Goal: Task Accomplishment & Management: Manage account settings

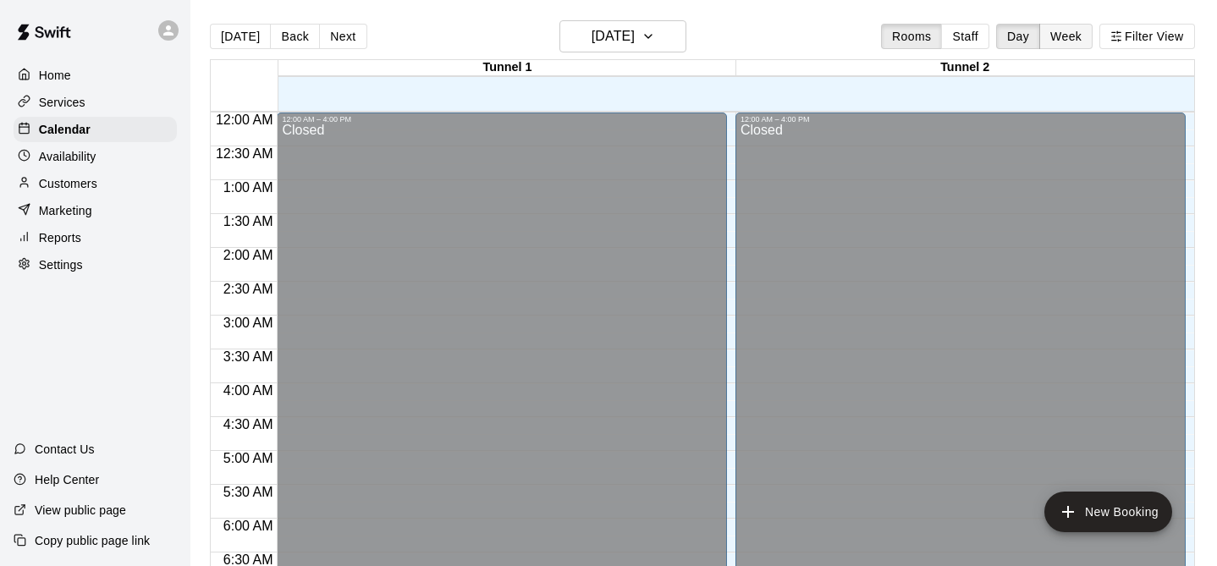
scroll to position [830, 0]
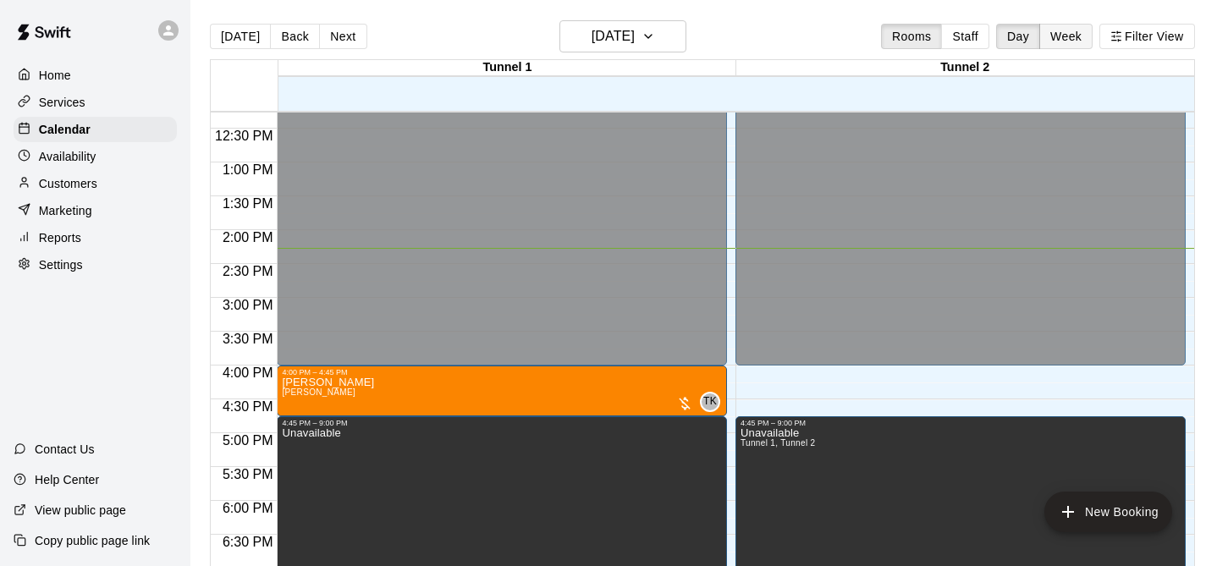
click at [1070, 41] on button "Week" at bounding box center [1065, 36] width 53 height 25
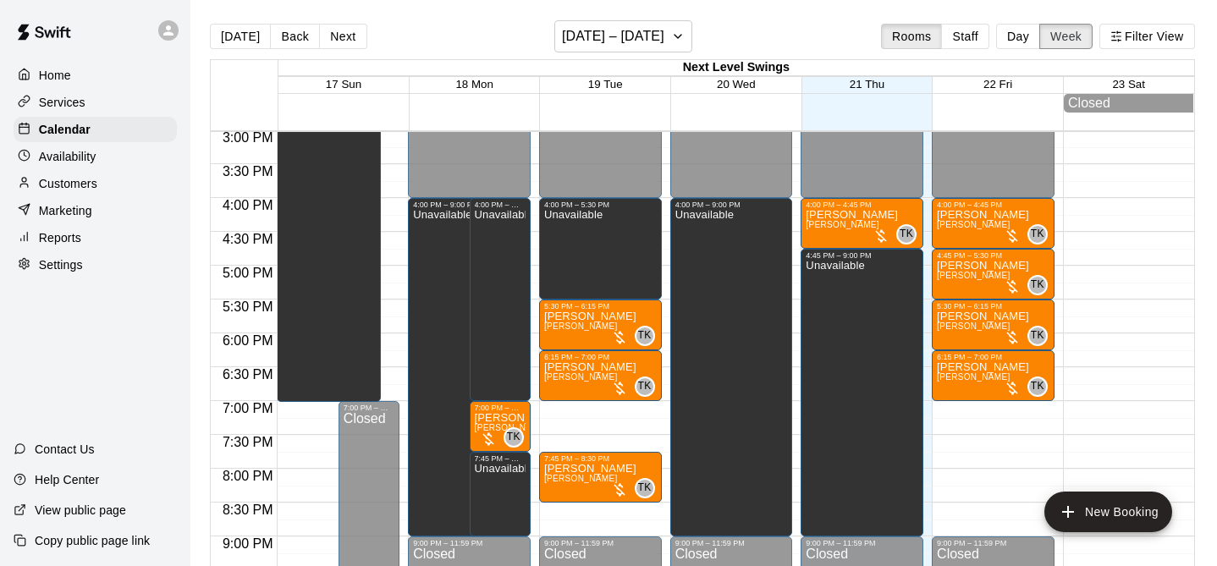
scroll to position [27, 0]
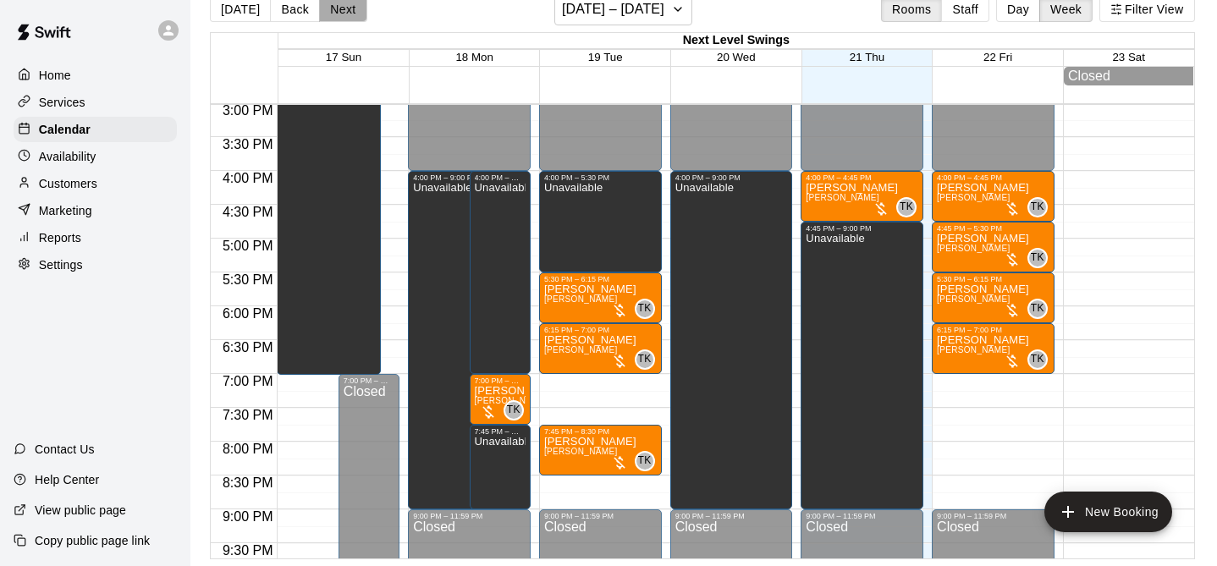
click at [335, 9] on button "Next" at bounding box center [342, 9] width 47 height 25
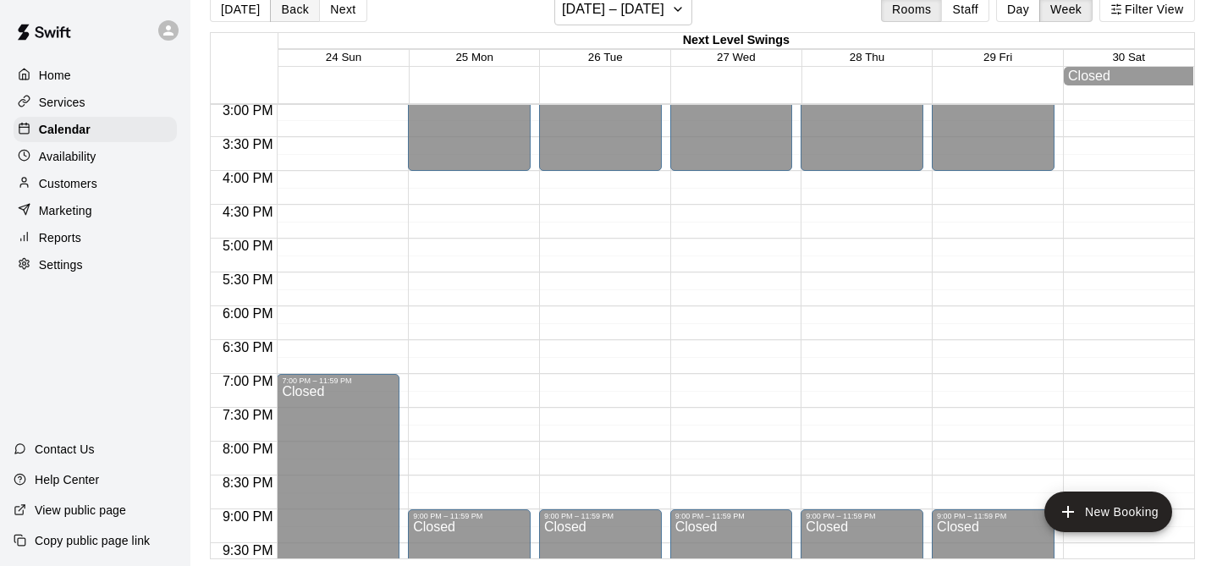
click at [292, 12] on button "Back" at bounding box center [295, 9] width 50 height 25
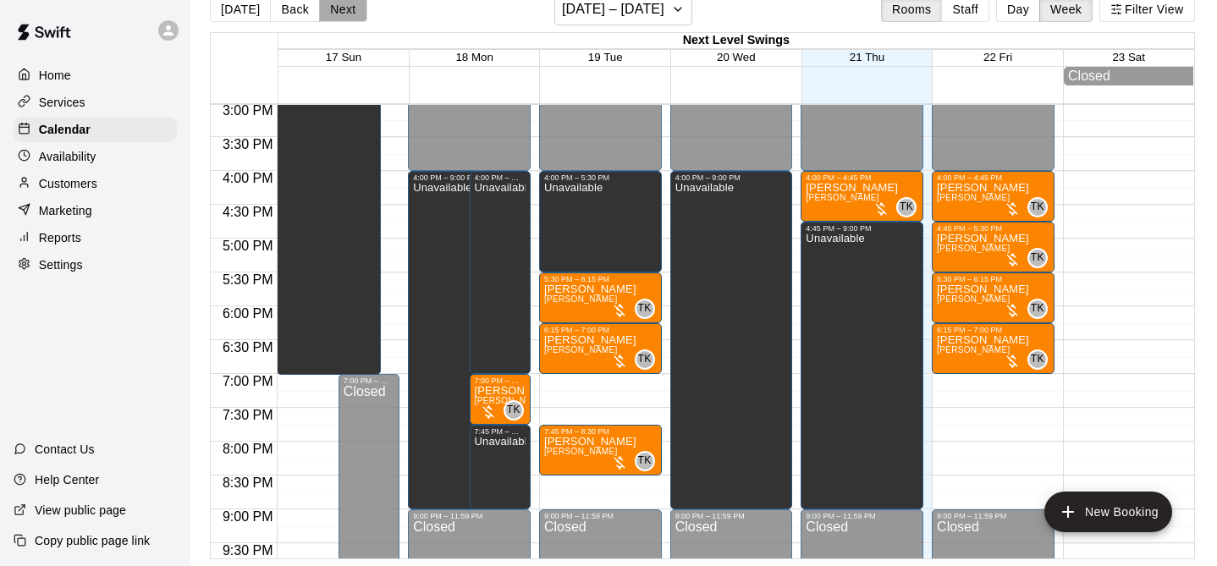
click at [338, 8] on button "Next" at bounding box center [342, 9] width 47 height 25
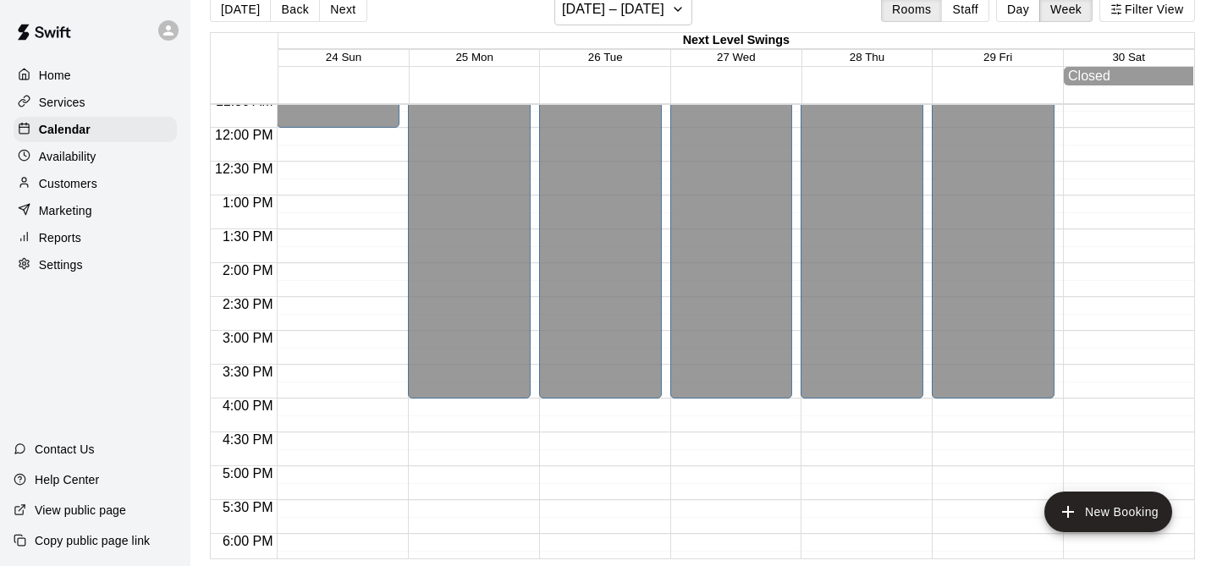
scroll to position [791, 0]
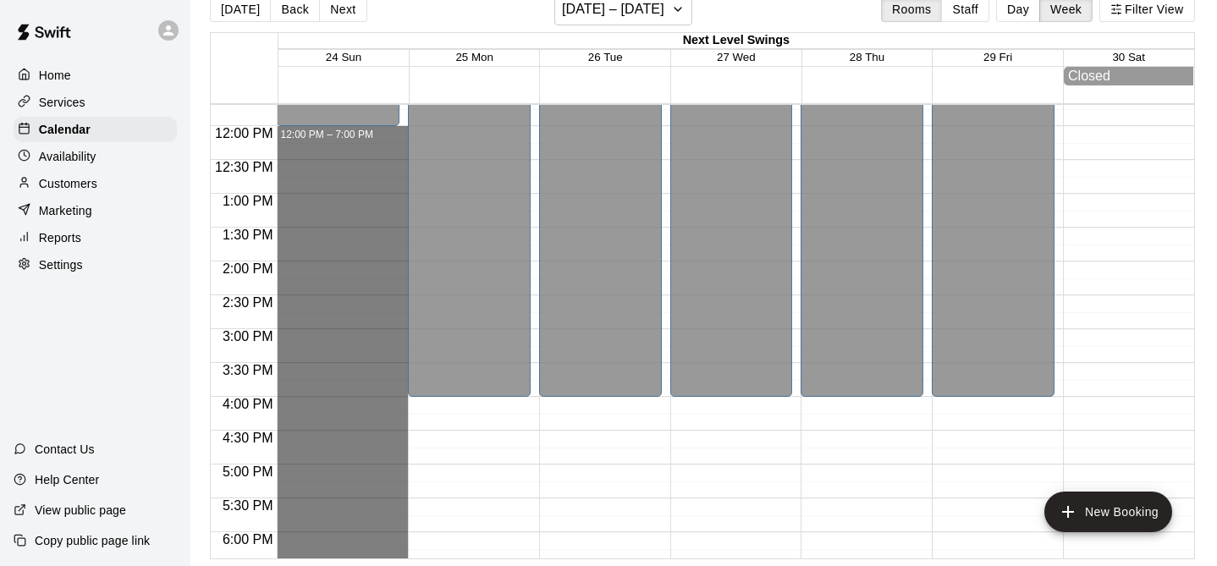
drag, startPoint x: 382, startPoint y: 134, endPoint x: 366, endPoint y: 585, distance: 451.3
click at [366, 565] on html "Home Services Calendar Availability Customers Marketing Reports Settings Contac…" at bounding box center [608, 269] width 1217 height 593
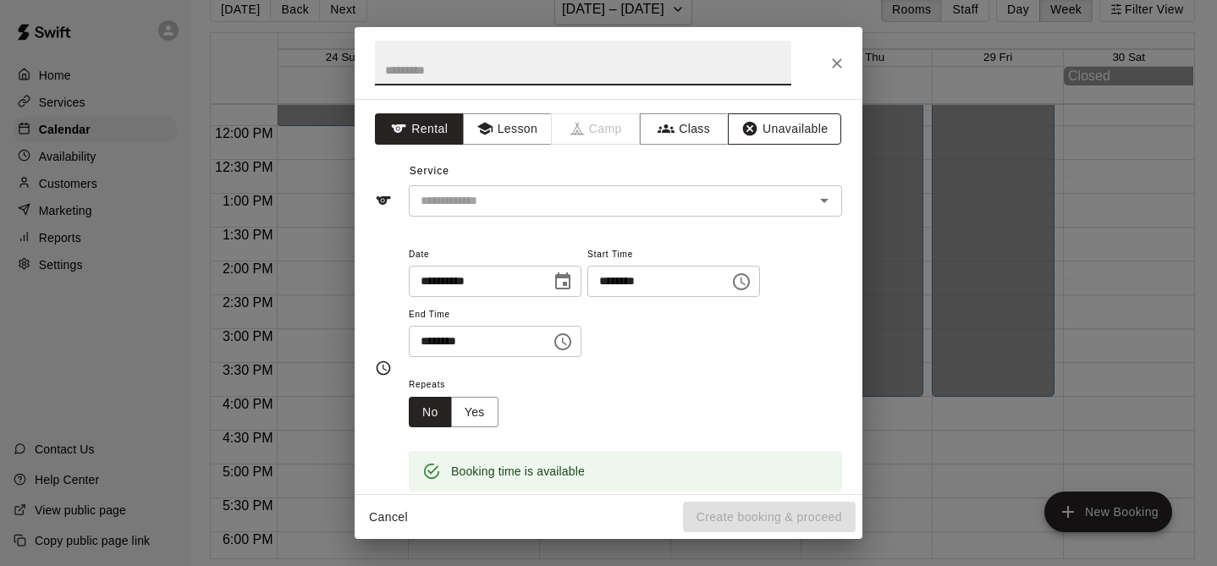
click at [798, 134] on button "Unavailable" at bounding box center [784, 128] width 113 height 31
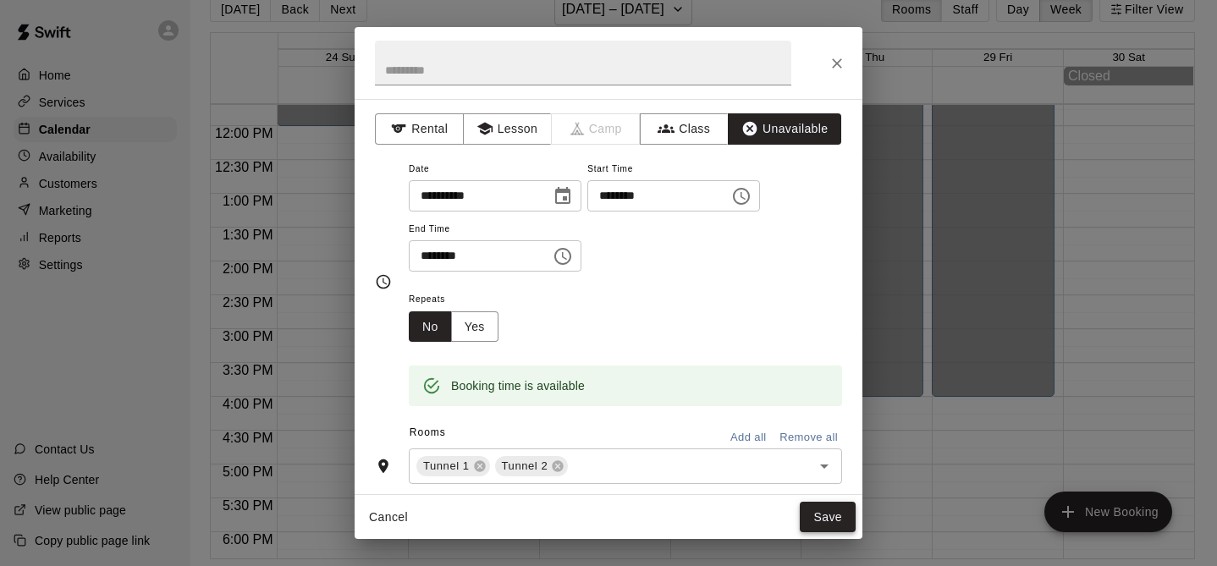
click at [816, 508] on button "Save" at bounding box center [828, 517] width 56 height 31
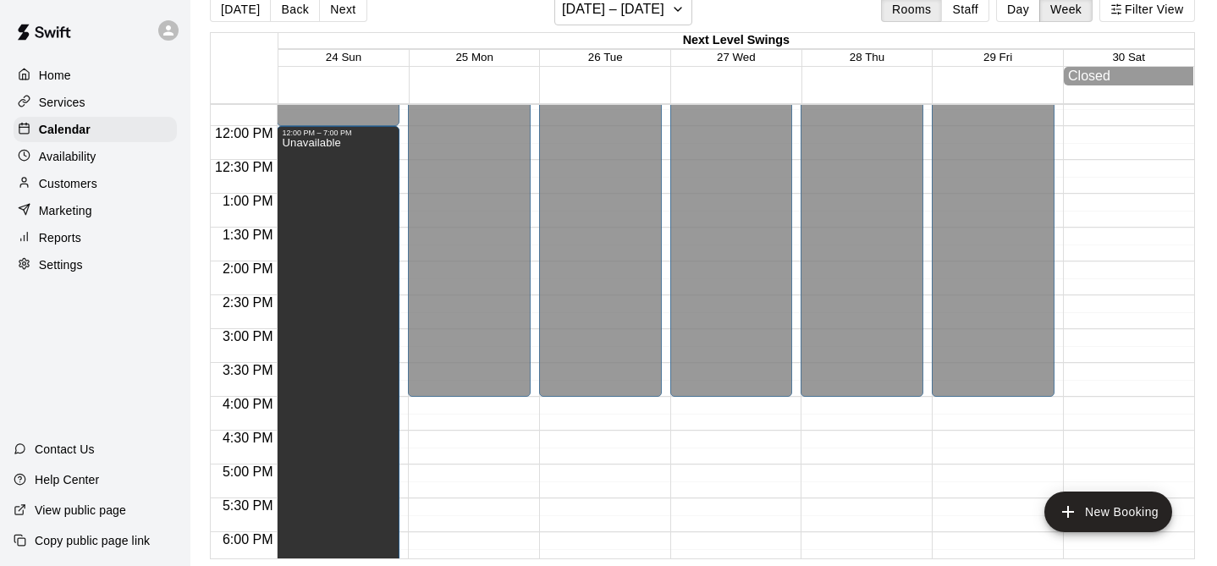
click at [111, 156] on div "Availability" at bounding box center [95, 156] width 163 height 25
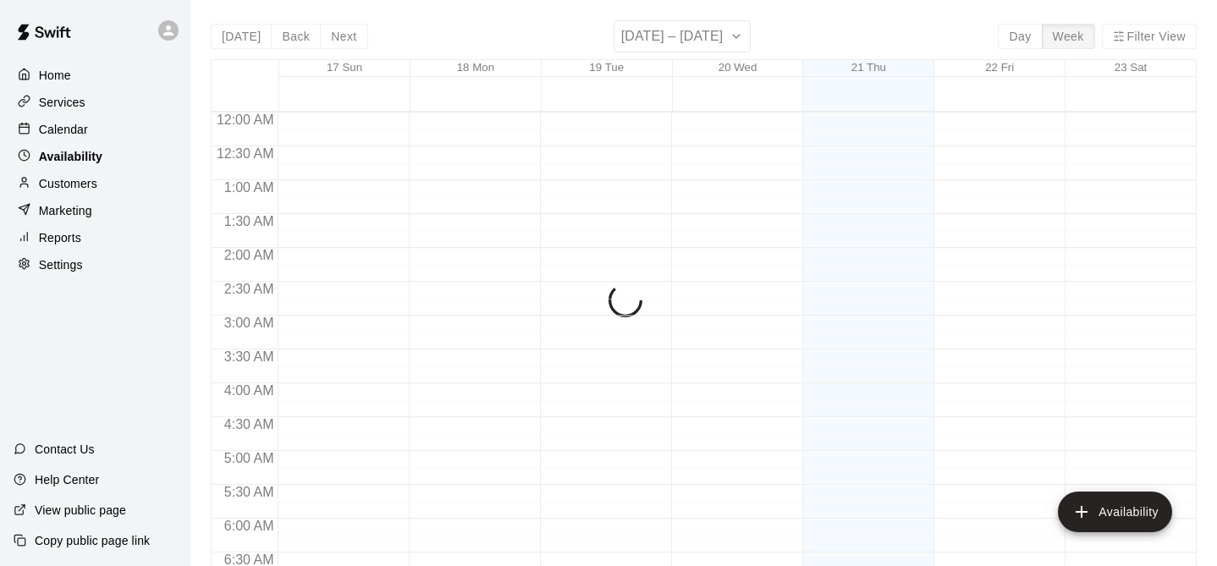
scroll to position [967, 0]
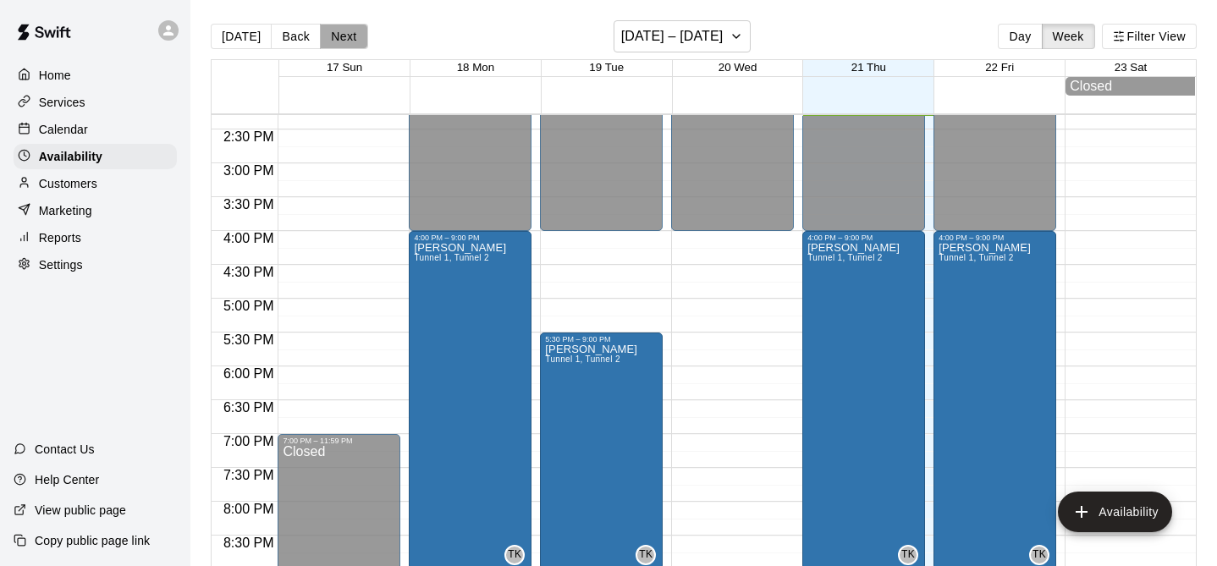
click at [329, 30] on button "Next" at bounding box center [343, 36] width 47 height 25
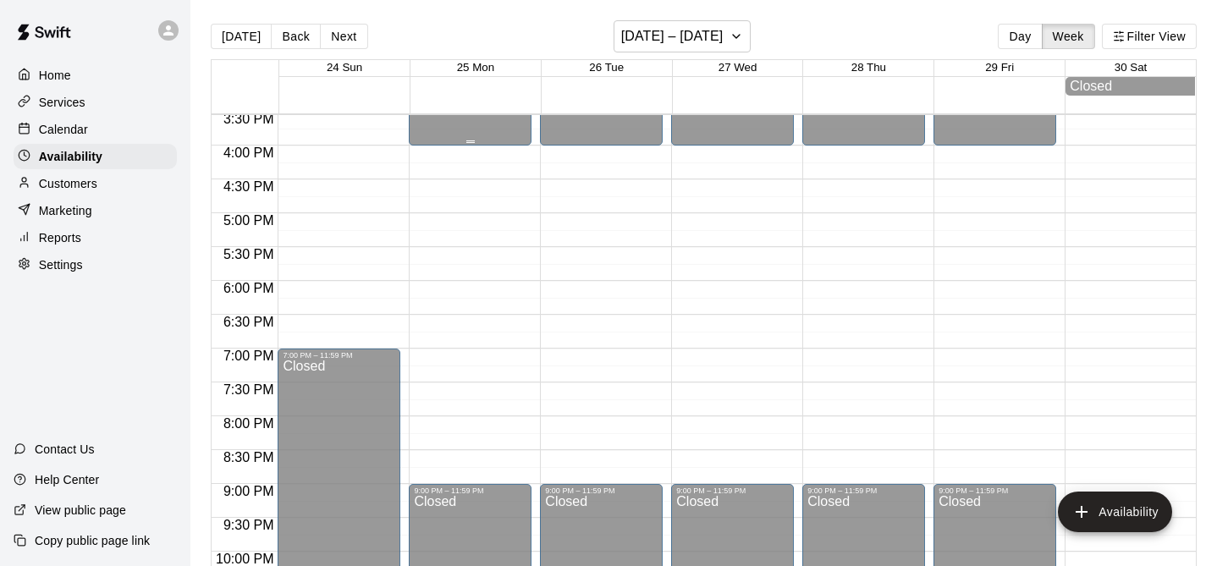
scroll to position [1054, 0]
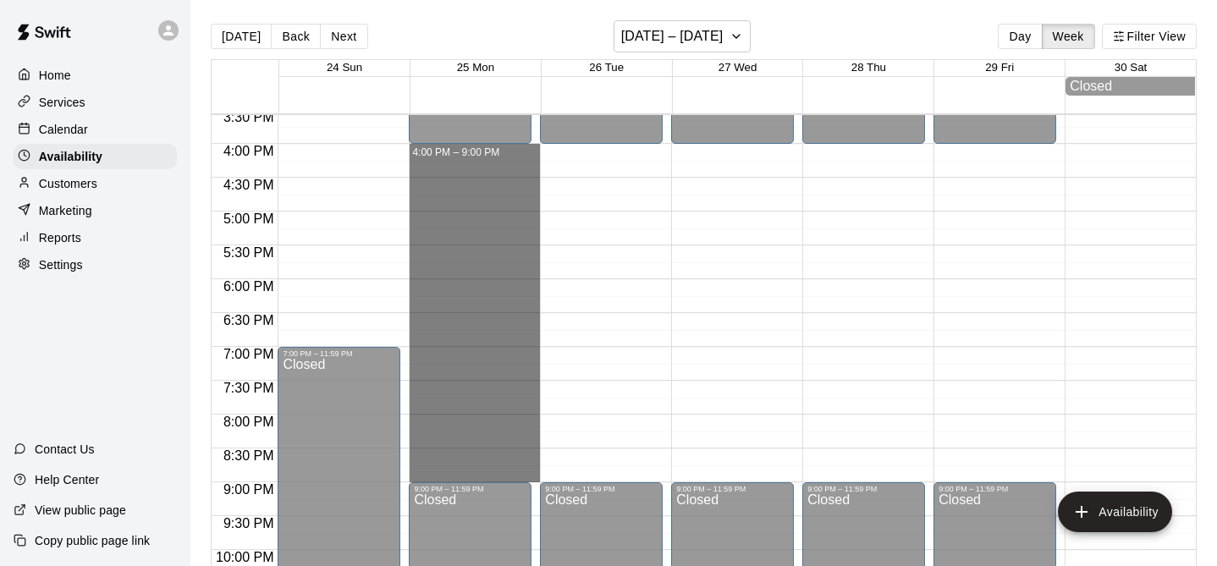
drag, startPoint x: 514, startPoint y: 150, endPoint x: 520, endPoint y: 470, distance: 320.8
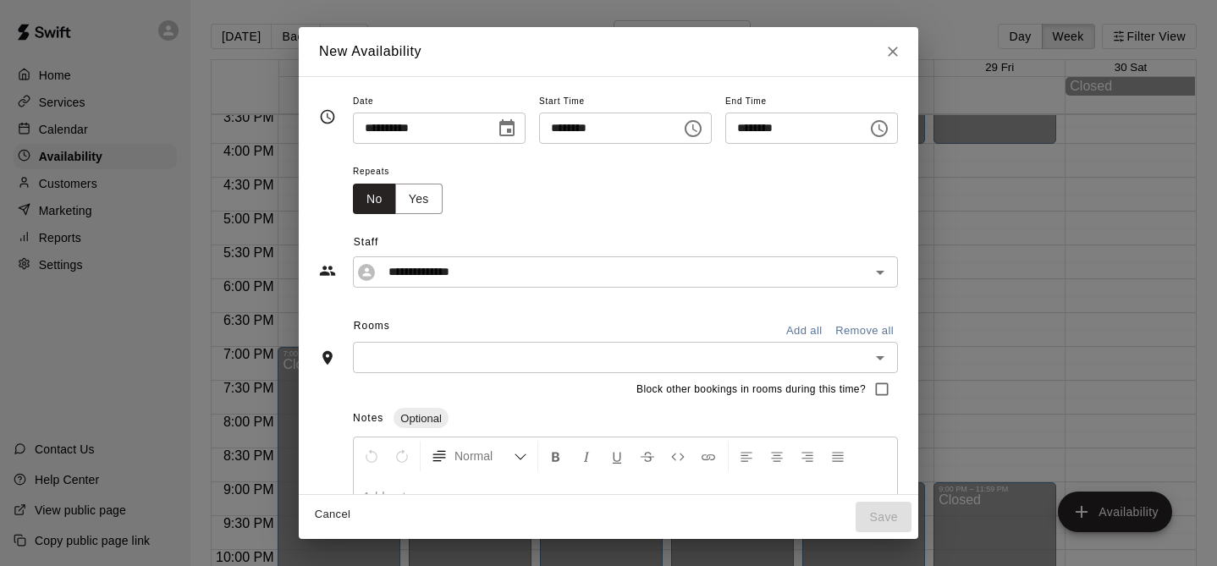
click at [520, 470] on button "Normal" at bounding box center [479, 456] width 110 height 30
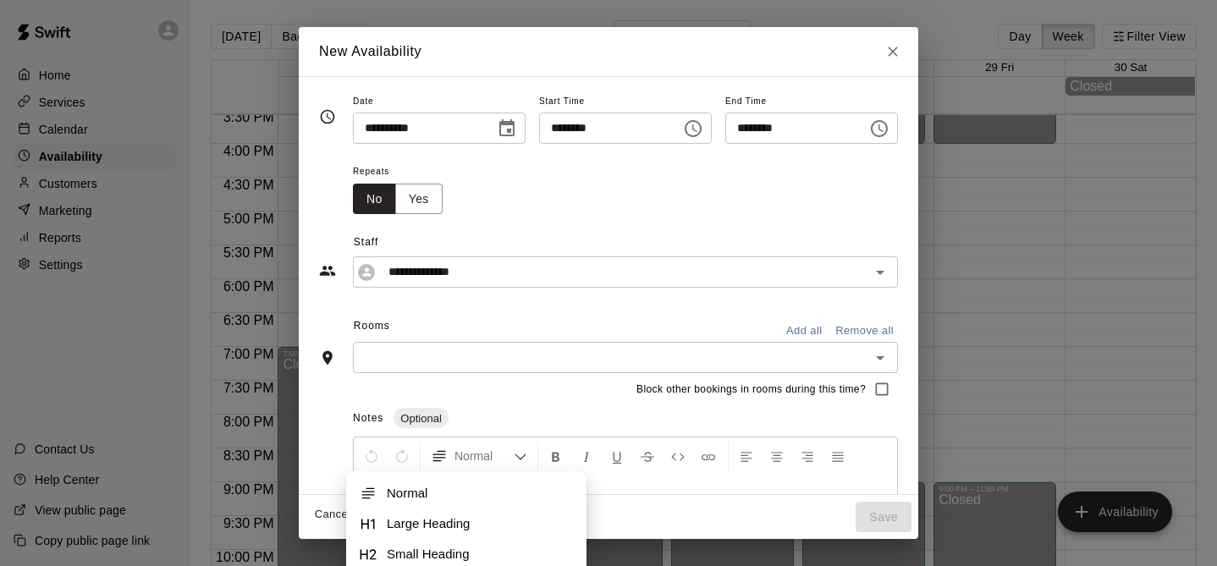
click at [565, 414] on div "Notes Optional" at bounding box center [625, 418] width 545 height 27
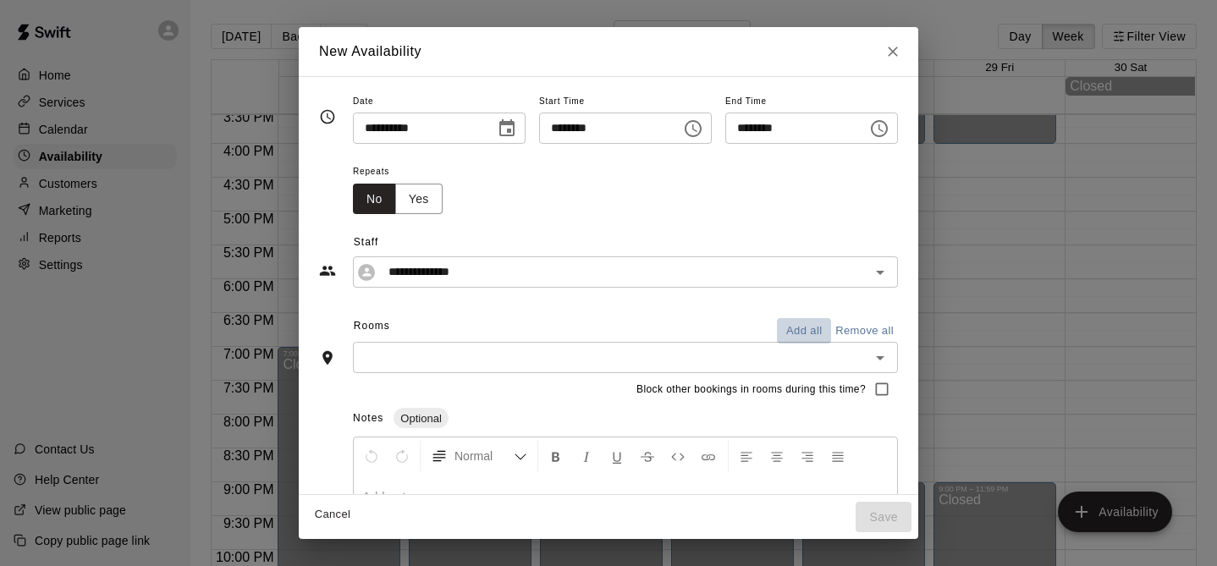
click at [814, 336] on button "Add all" at bounding box center [804, 331] width 54 height 26
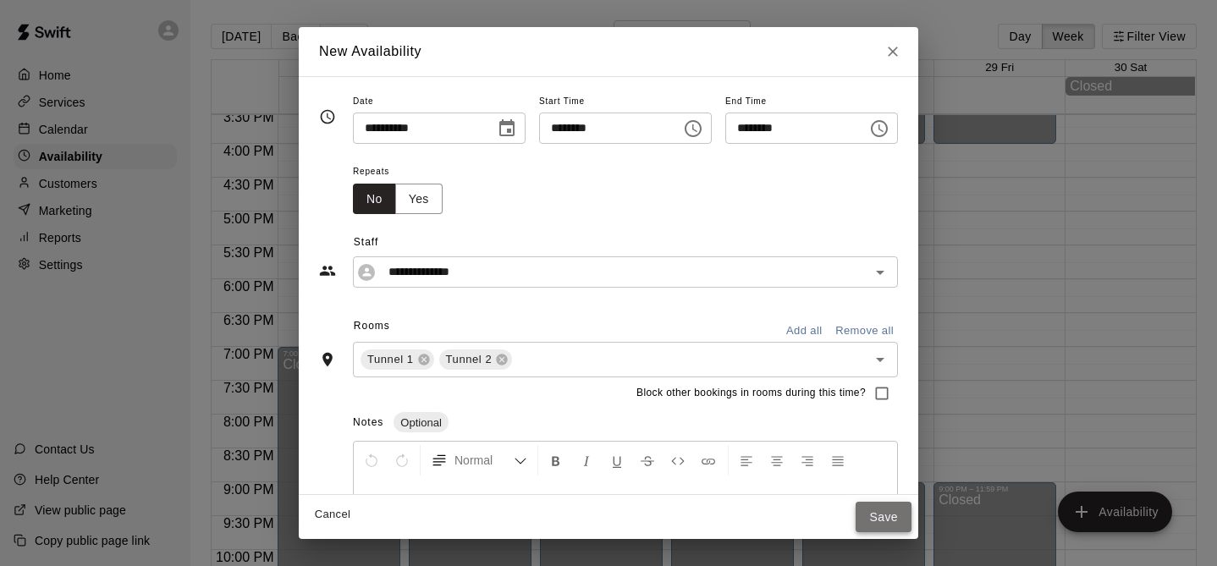
click at [897, 527] on button "Save" at bounding box center [883, 517] width 56 height 31
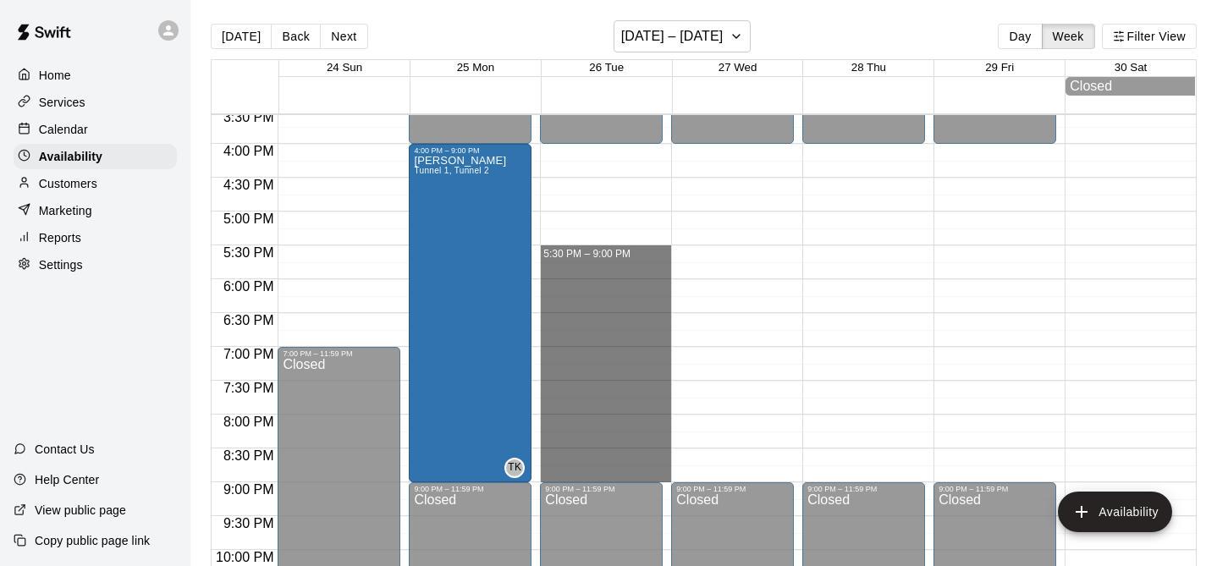
drag, startPoint x: 609, startPoint y: 250, endPoint x: 618, endPoint y: 469, distance: 219.3
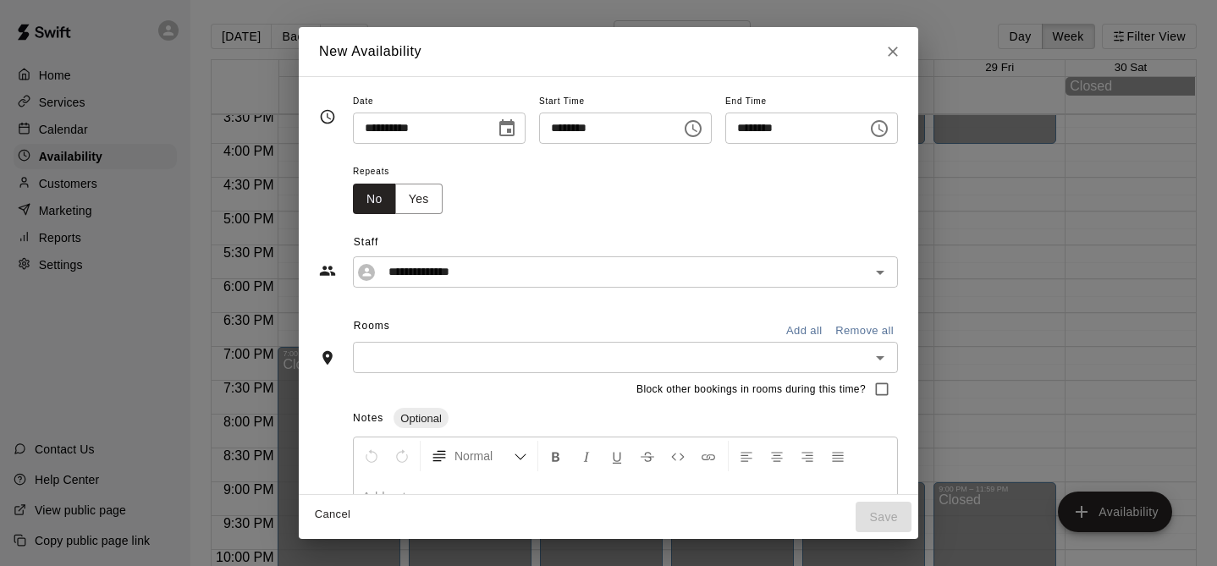
click at [801, 333] on button "Add all" at bounding box center [804, 331] width 54 height 26
click at [879, 523] on button "Save" at bounding box center [883, 517] width 56 height 31
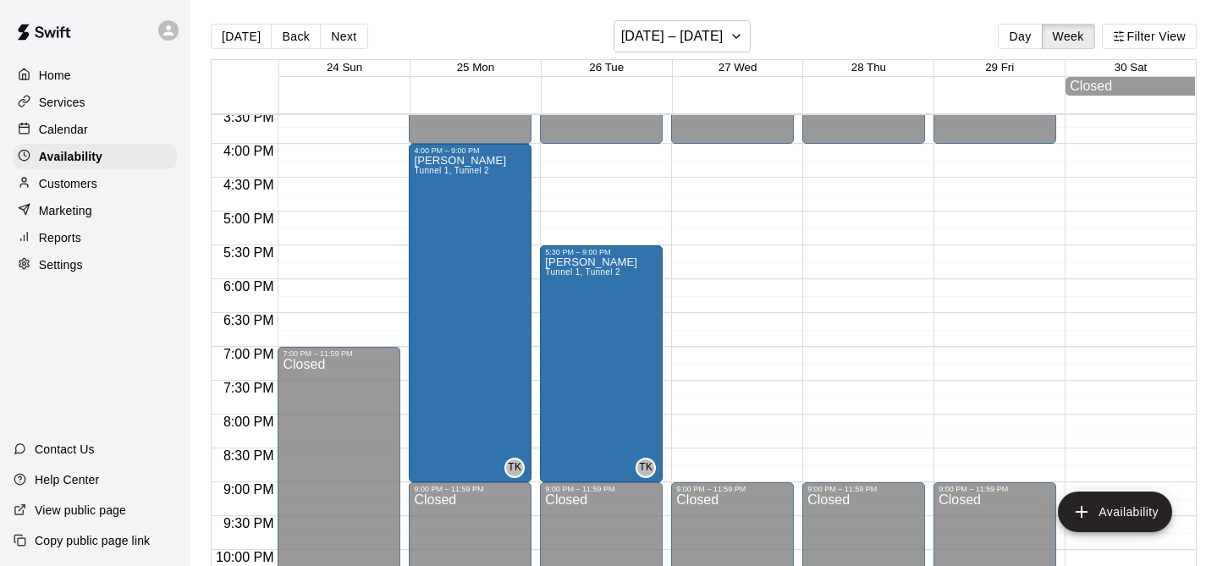
scroll to position [1053, 0]
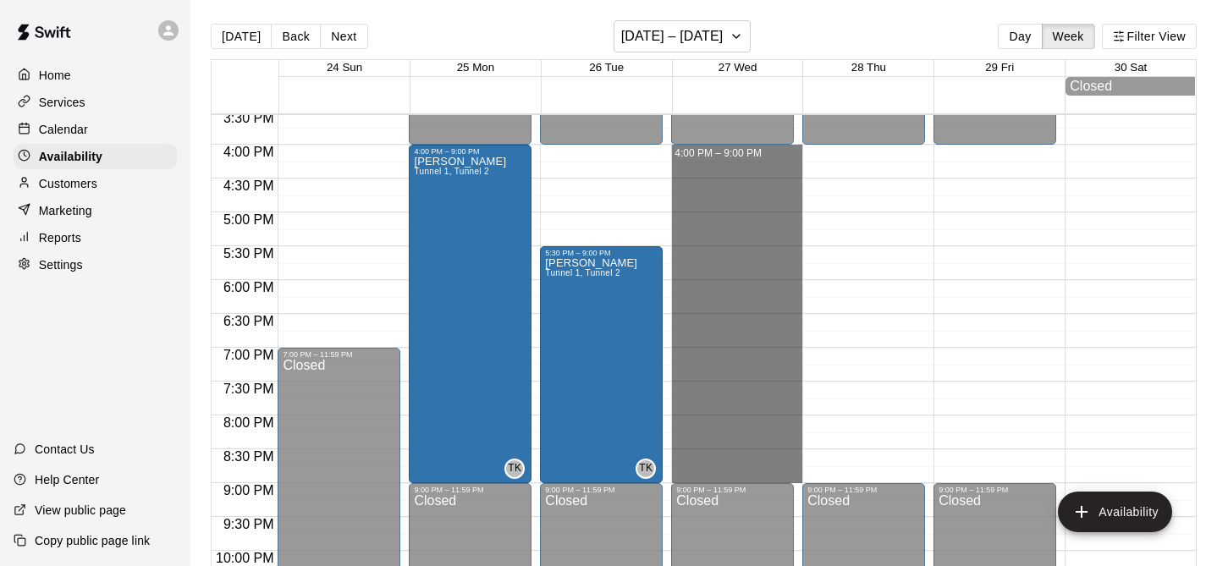
drag, startPoint x: 762, startPoint y: 150, endPoint x: 771, endPoint y: 470, distance: 320.8
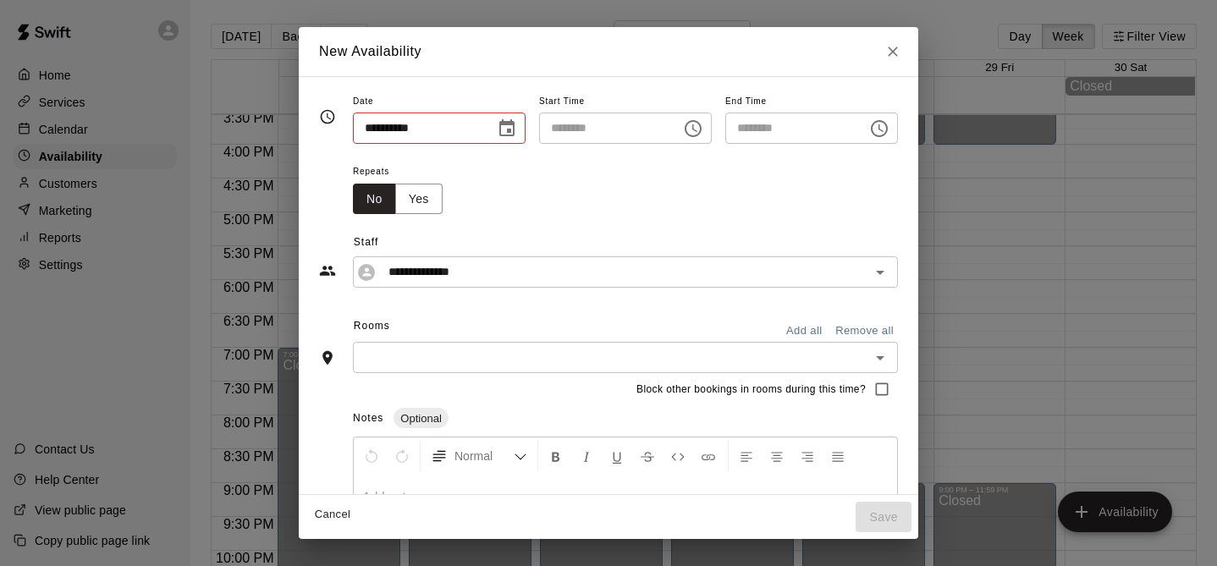
type input "**********"
type input "********"
click at [806, 325] on button "Add all" at bounding box center [804, 331] width 54 height 26
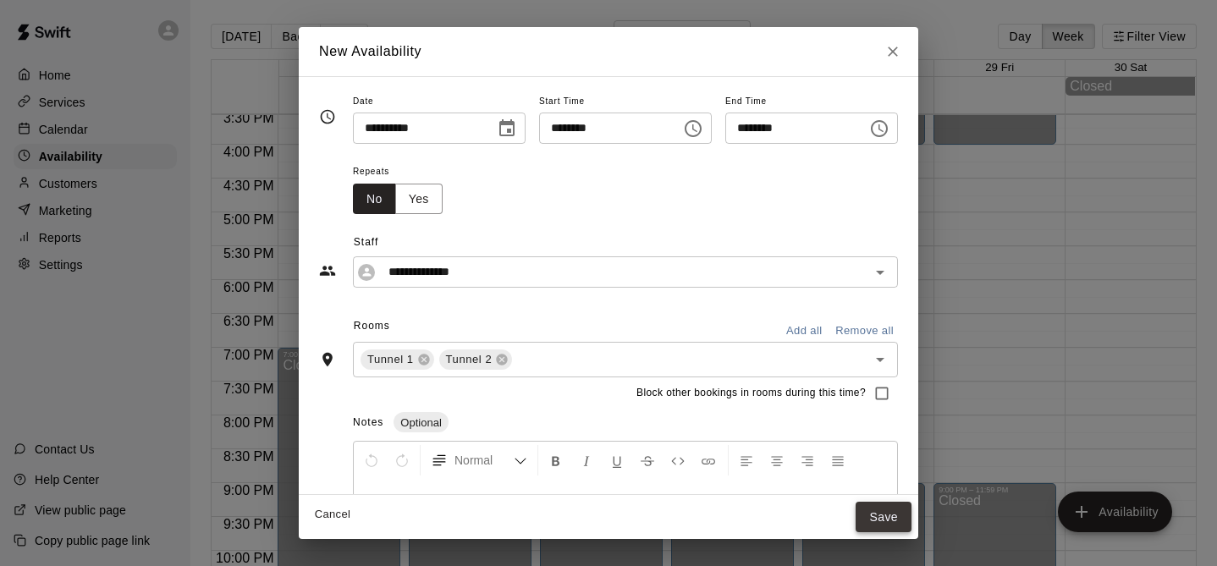
click at [884, 513] on button "Save" at bounding box center [883, 517] width 56 height 31
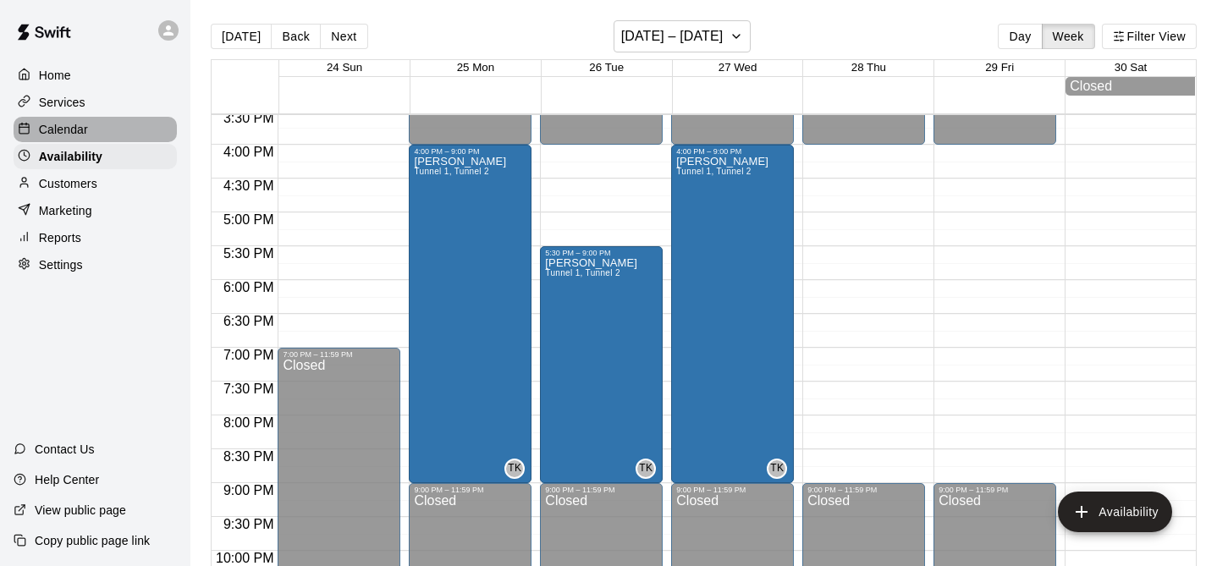
click at [143, 122] on div "Calendar" at bounding box center [95, 129] width 163 height 25
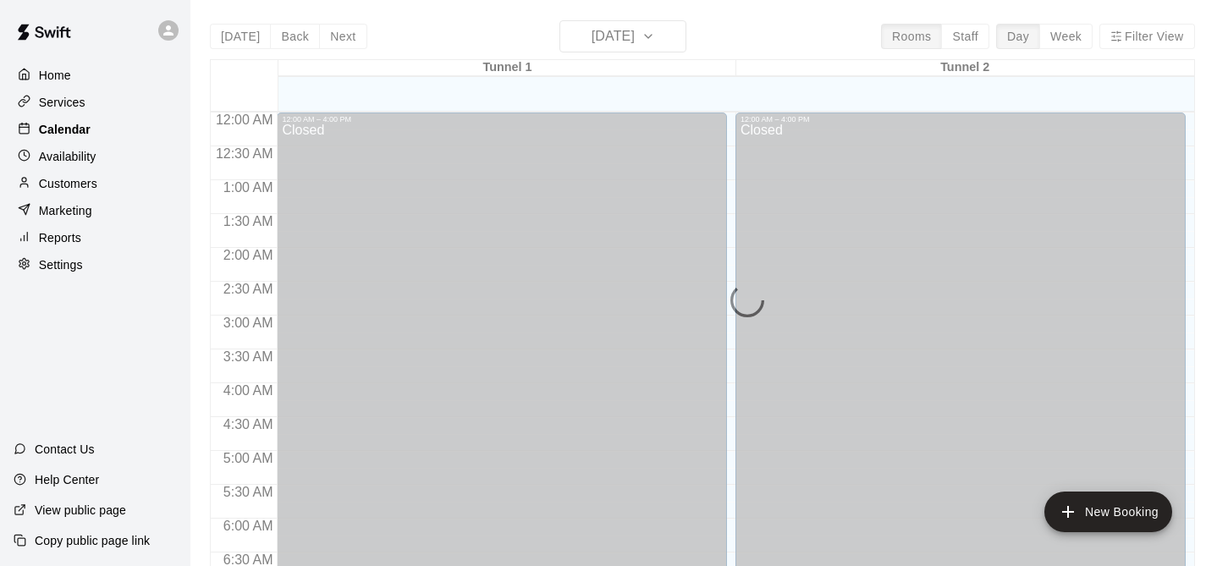
scroll to position [967, 0]
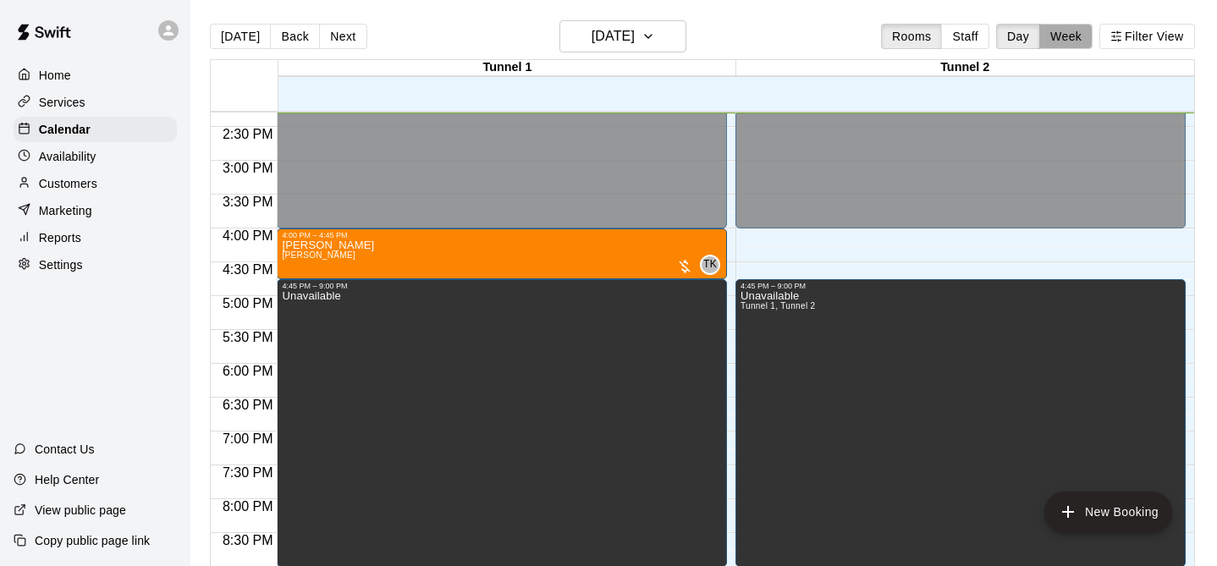
click at [1066, 40] on button "Week" at bounding box center [1065, 36] width 53 height 25
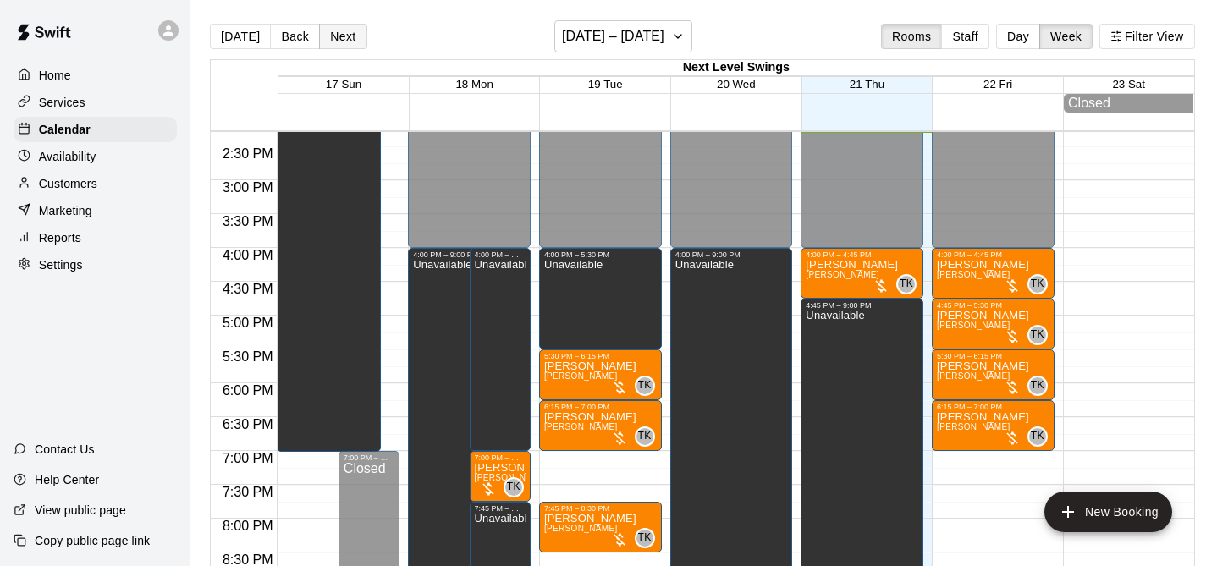
click at [335, 33] on button "Next" at bounding box center [342, 36] width 47 height 25
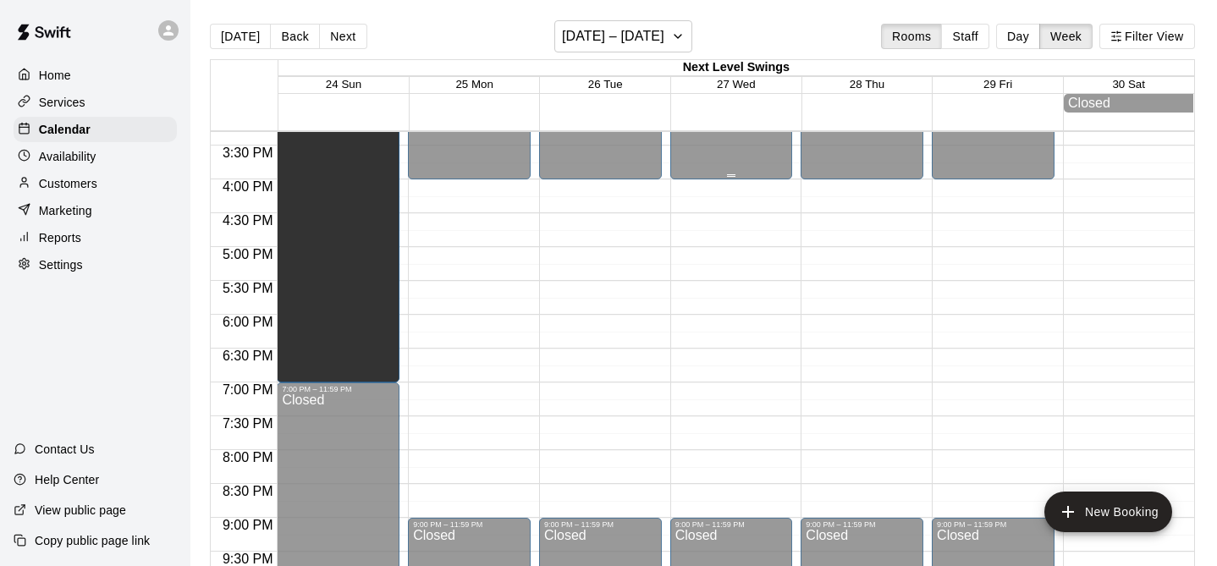
scroll to position [1044, 0]
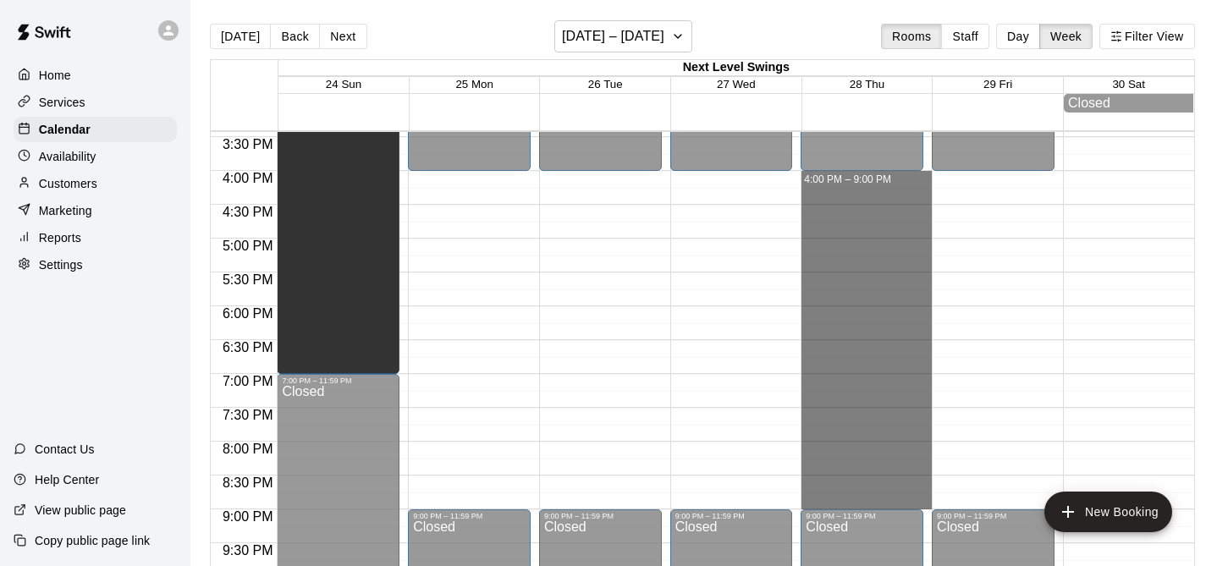
drag, startPoint x: 864, startPoint y: 174, endPoint x: 872, endPoint y: 498, distance: 323.3
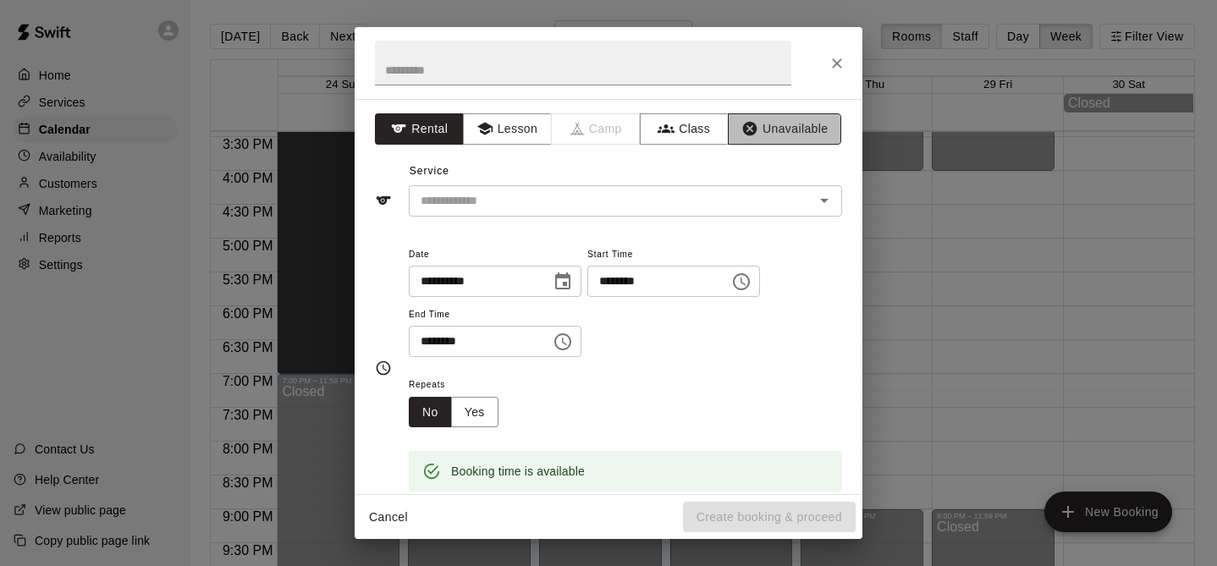
click at [798, 137] on button "Unavailable" at bounding box center [784, 128] width 113 height 31
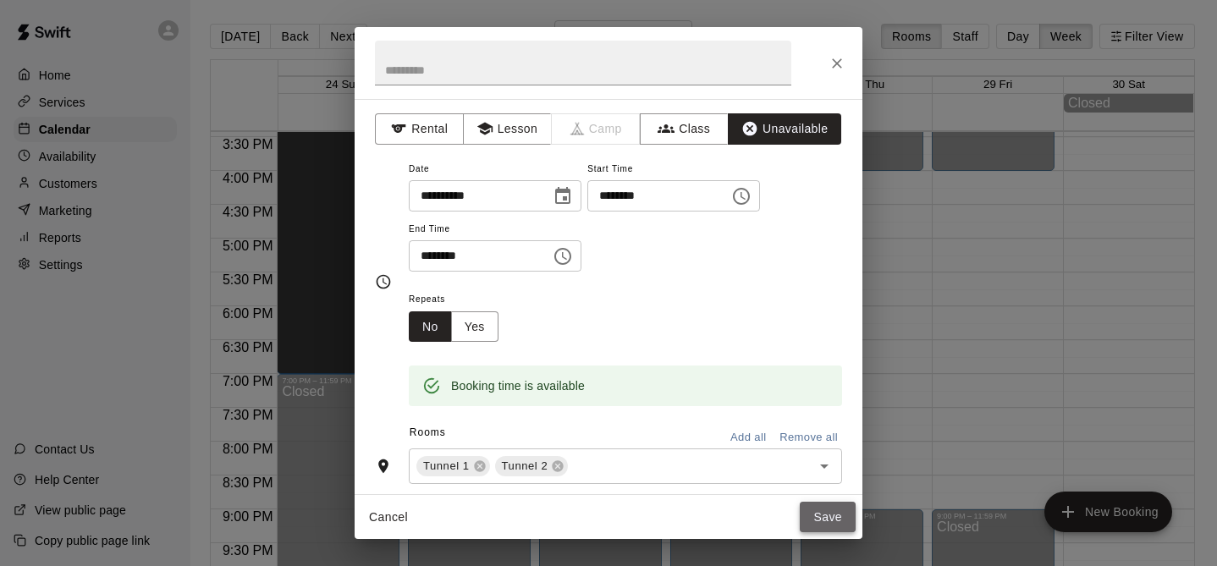
click at [823, 515] on button "Save" at bounding box center [828, 517] width 56 height 31
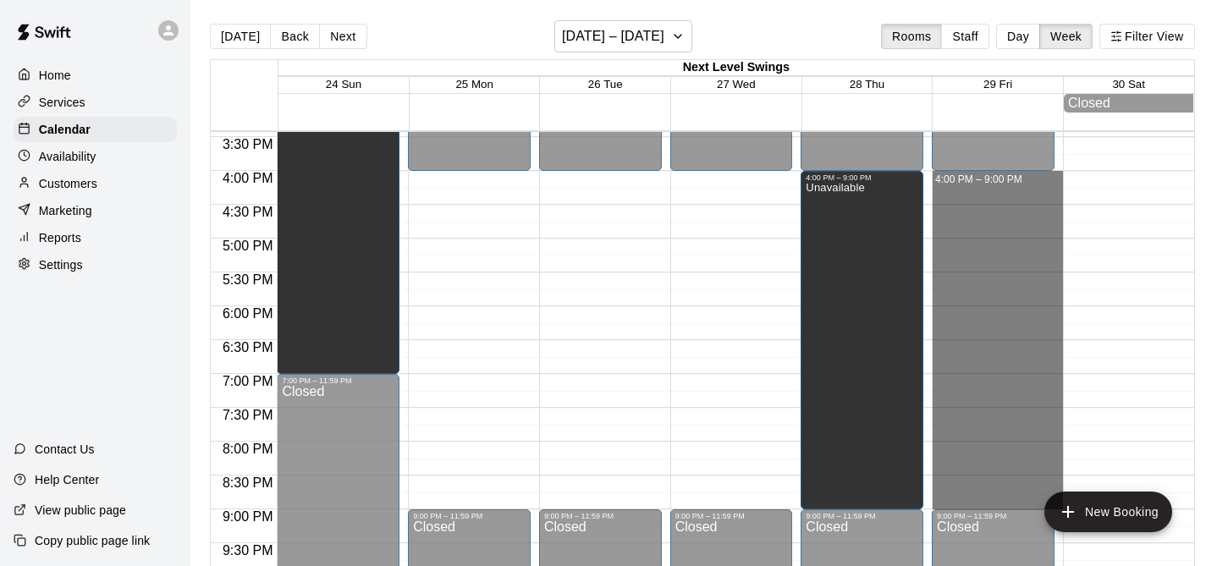
drag, startPoint x: 978, startPoint y: 175, endPoint x: 1011, endPoint y: 497, distance: 323.2
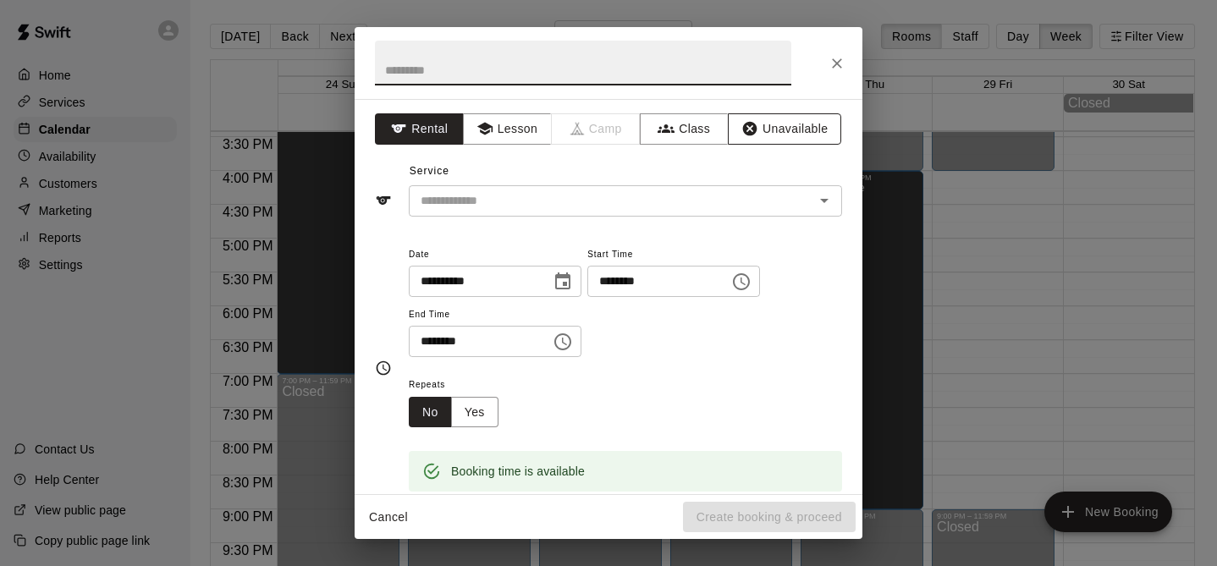
click at [802, 131] on button "Unavailable" at bounding box center [784, 128] width 113 height 31
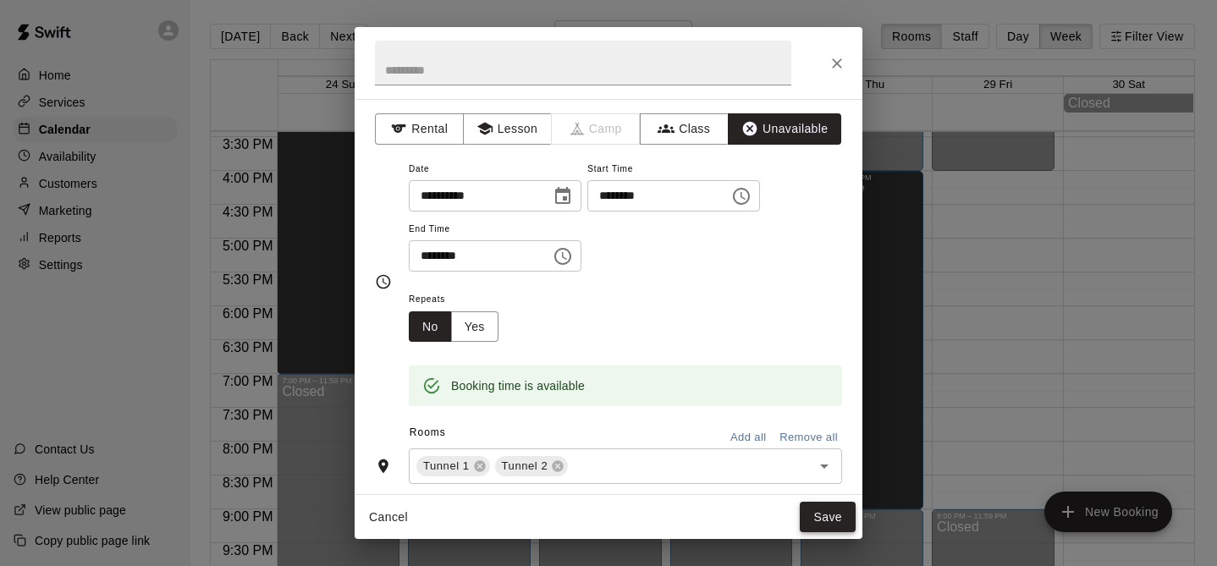
click at [814, 509] on button "Save" at bounding box center [828, 517] width 56 height 31
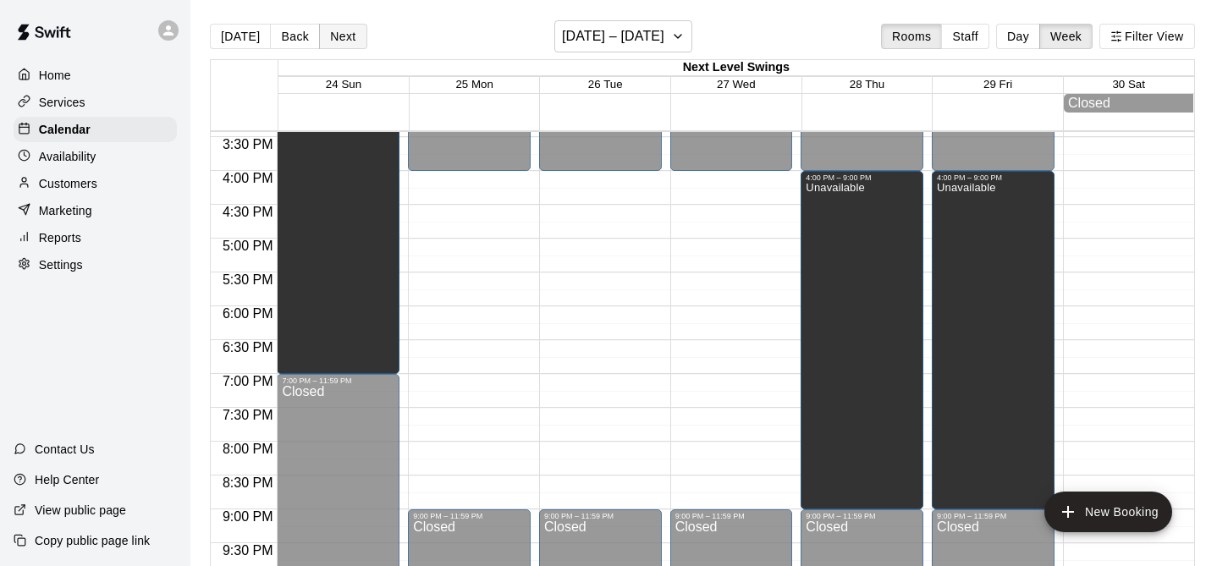
click at [338, 40] on button "Next" at bounding box center [342, 36] width 47 height 25
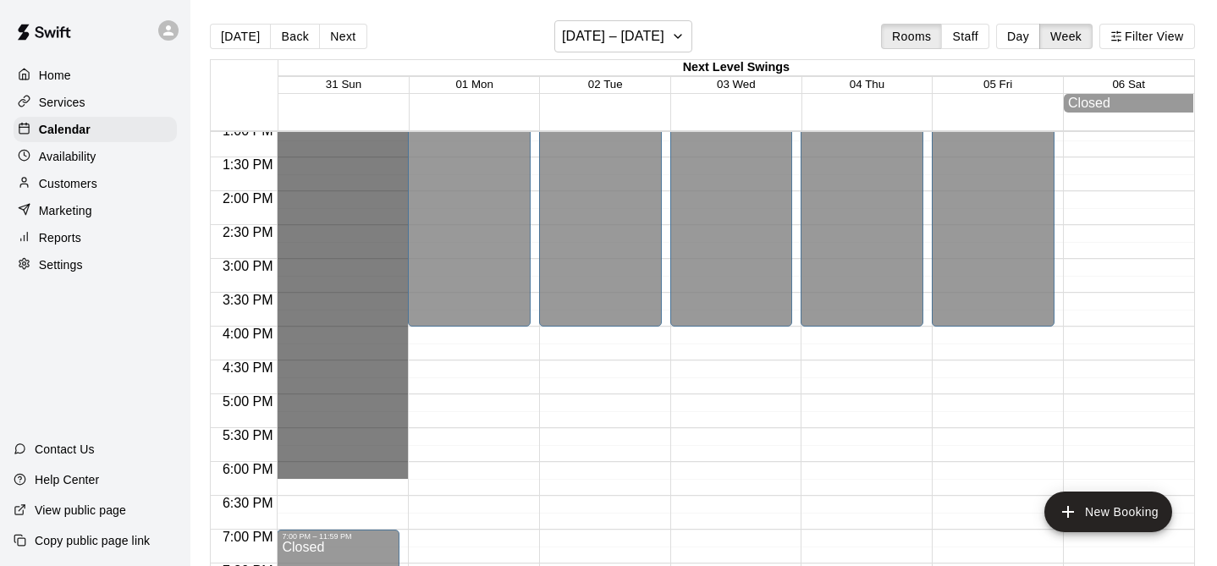
scroll to position [891, 0]
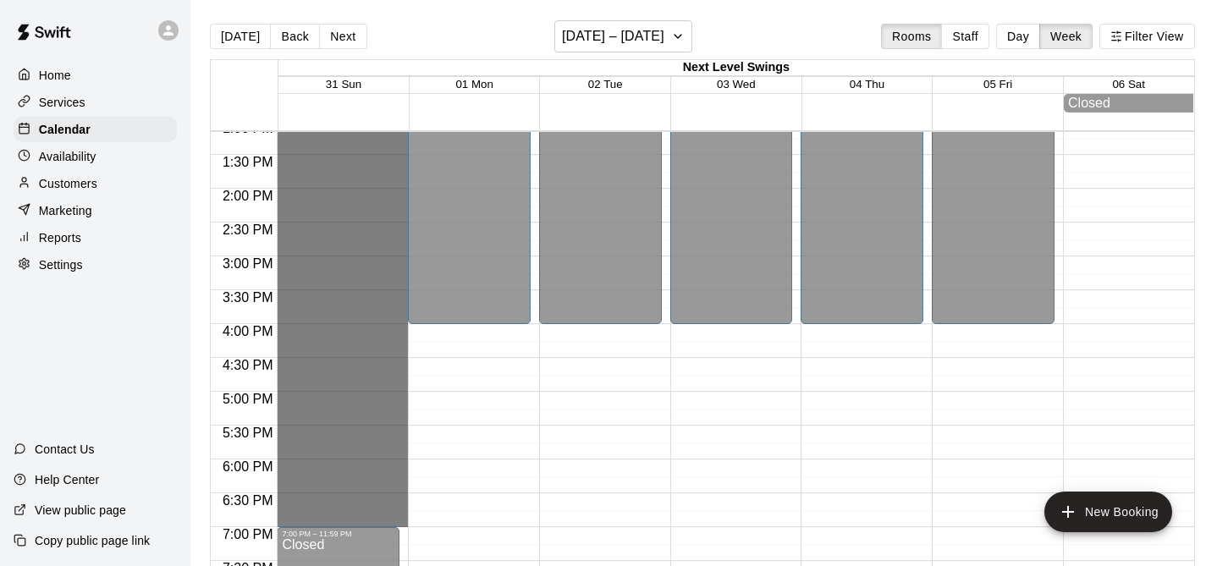
drag, startPoint x: 378, startPoint y: 173, endPoint x: 385, endPoint y: 520, distance: 347.0
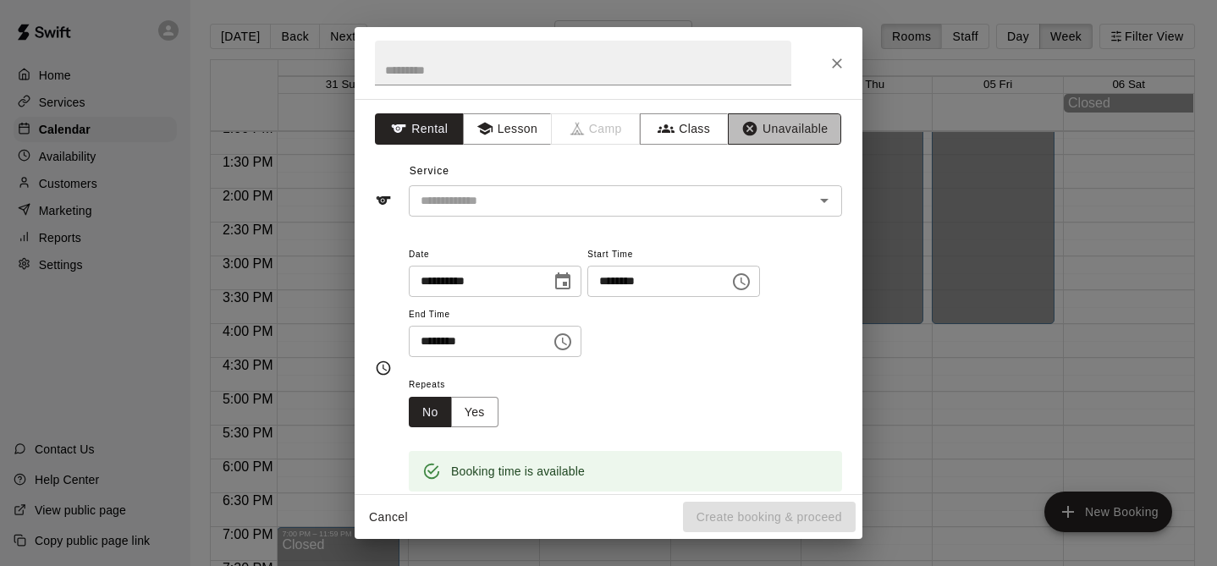
click at [767, 138] on button "Unavailable" at bounding box center [784, 128] width 113 height 31
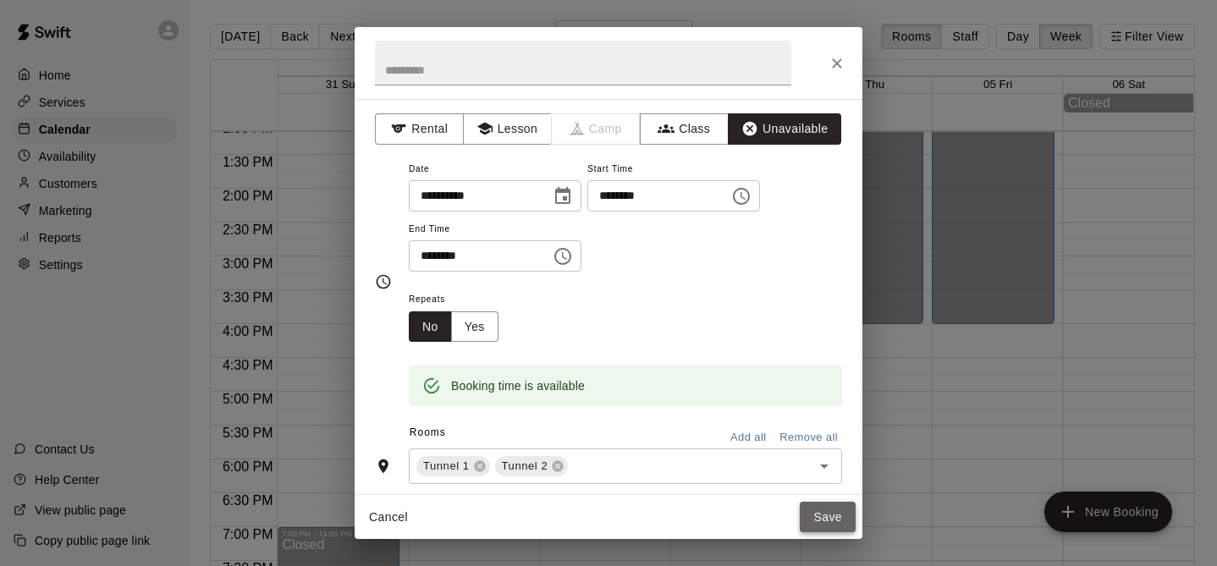
click at [838, 515] on button "Save" at bounding box center [828, 517] width 56 height 31
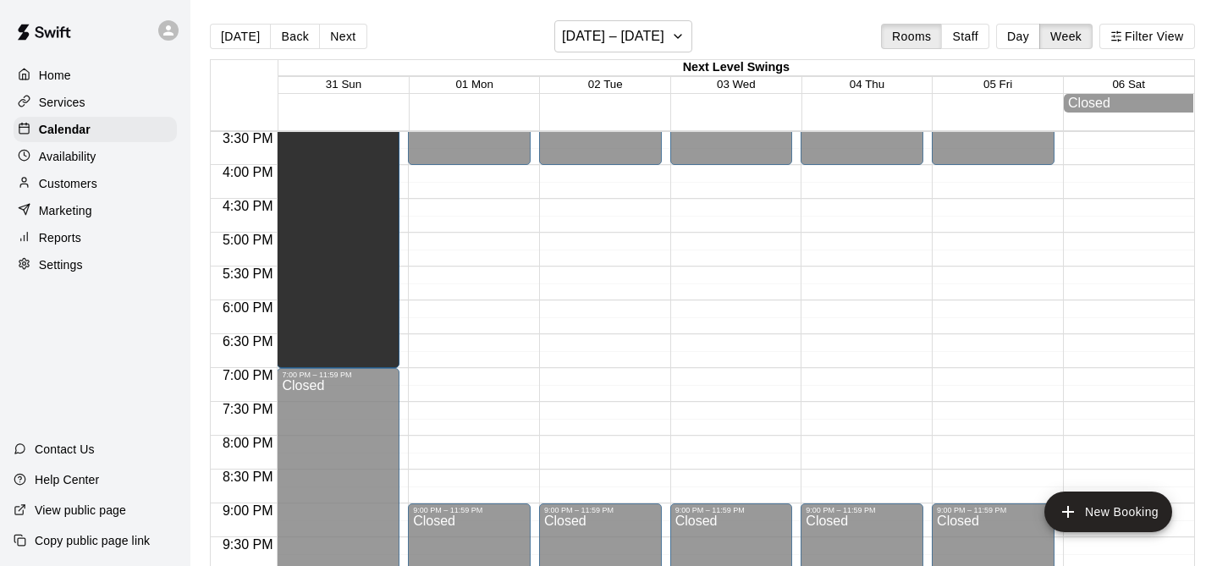
scroll to position [1052, 0]
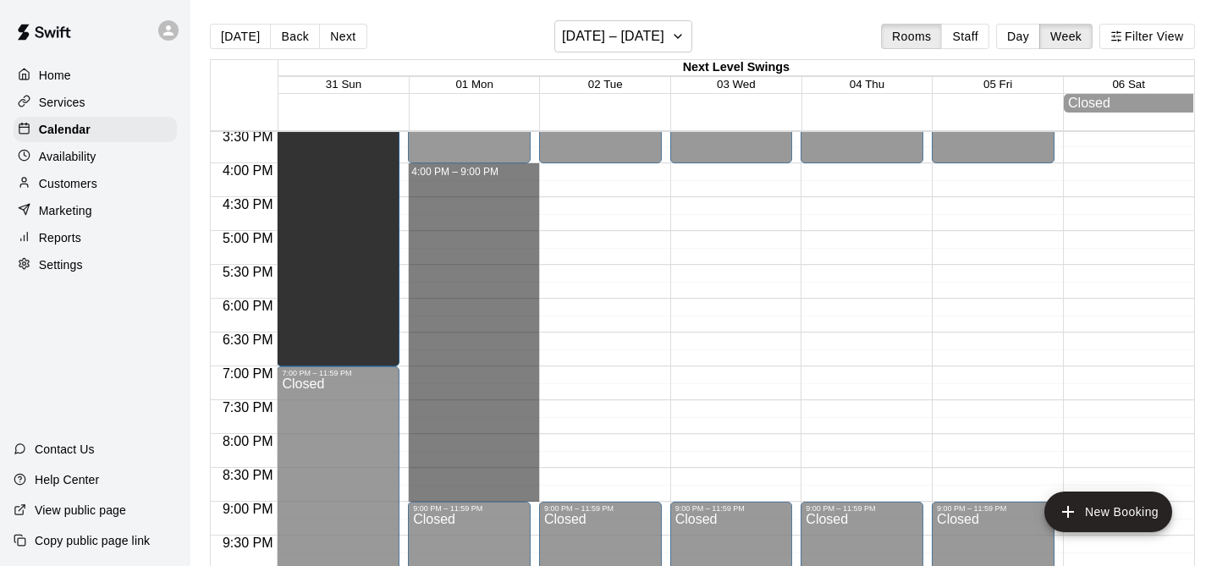
drag, startPoint x: 469, startPoint y: 167, endPoint x: 483, endPoint y: 490, distance: 323.5
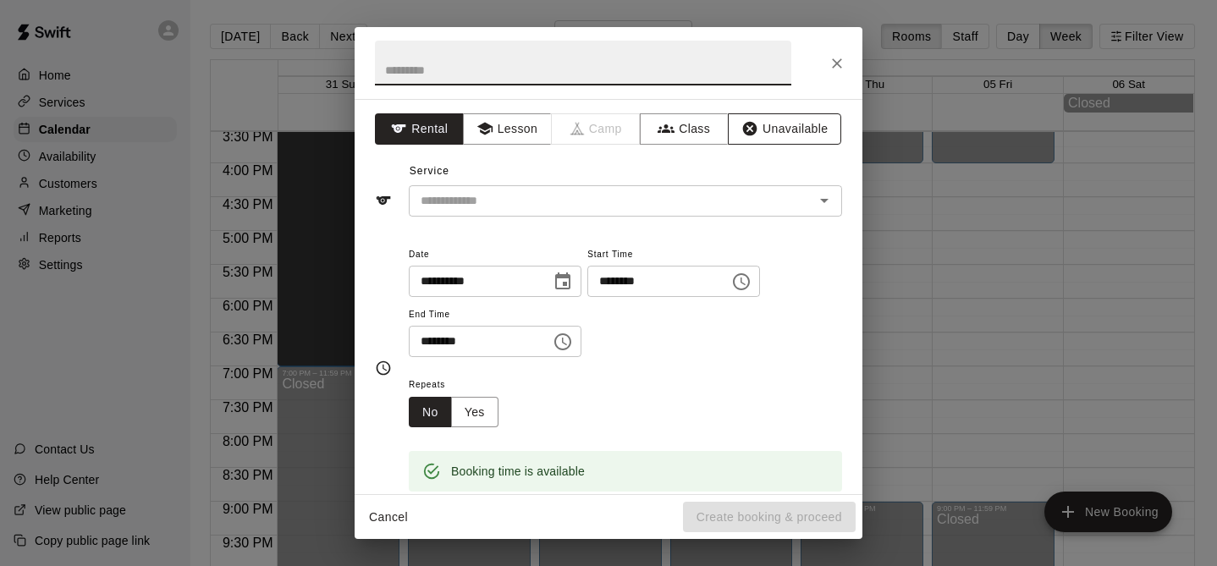
click at [806, 126] on button "Unavailable" at bounding box center [784, 128] width 113 height 31
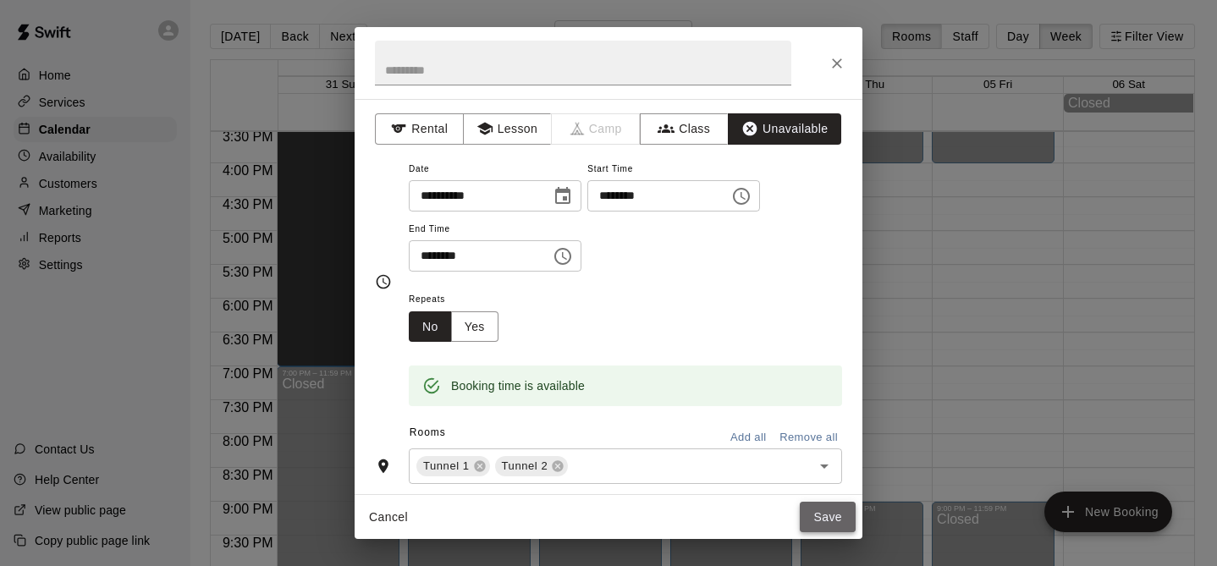
click at [835, 514] on button "Save" at bounding box center [828, 517] width 56 height 31
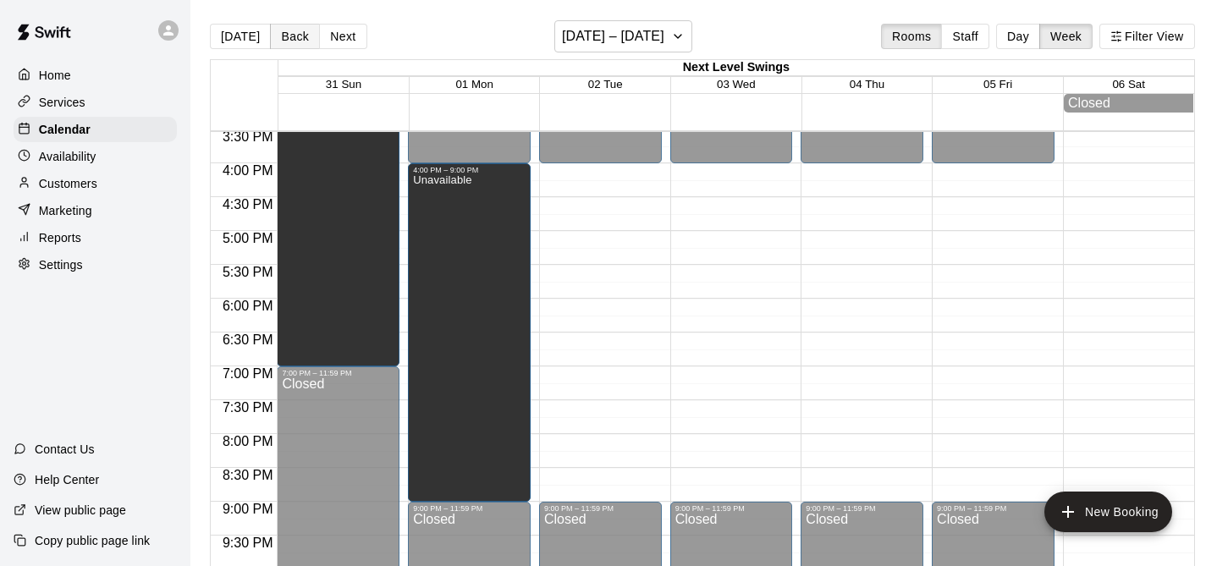
click at [291, 31] on button "Back" at bounding box center [295, 36] width 50 height 25
